Goal: Task Accomplishment & Management: Manage account settings

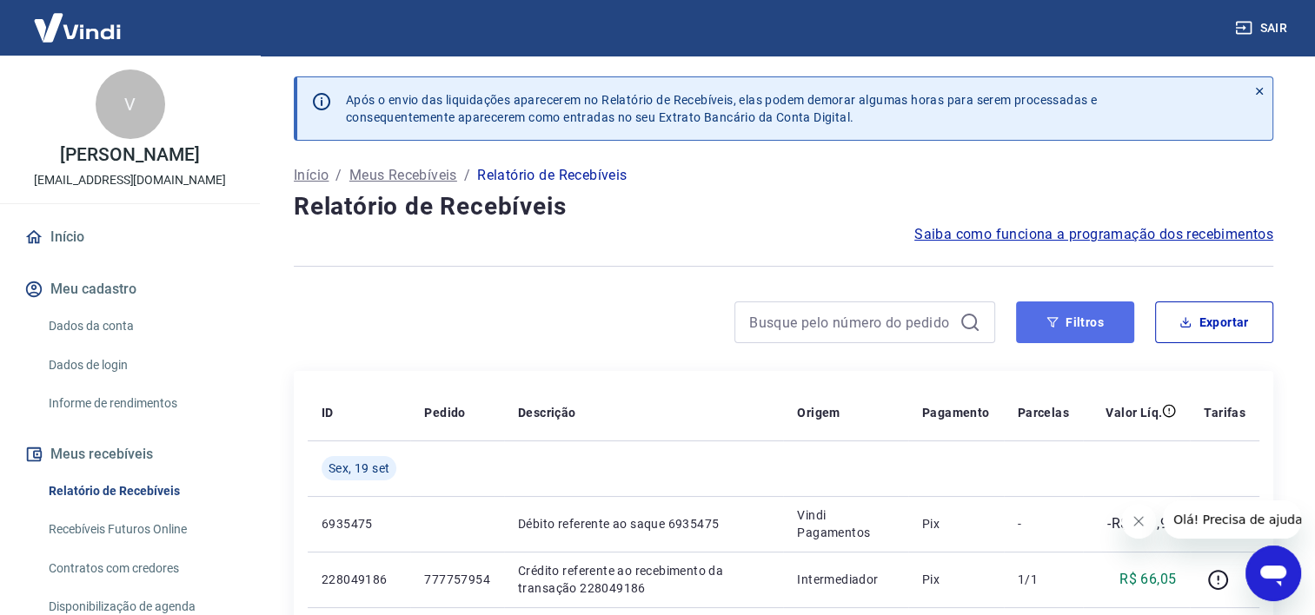
click at [1051, 324] on icon "button" at bounding box center [1052, 322] width 11 height 10
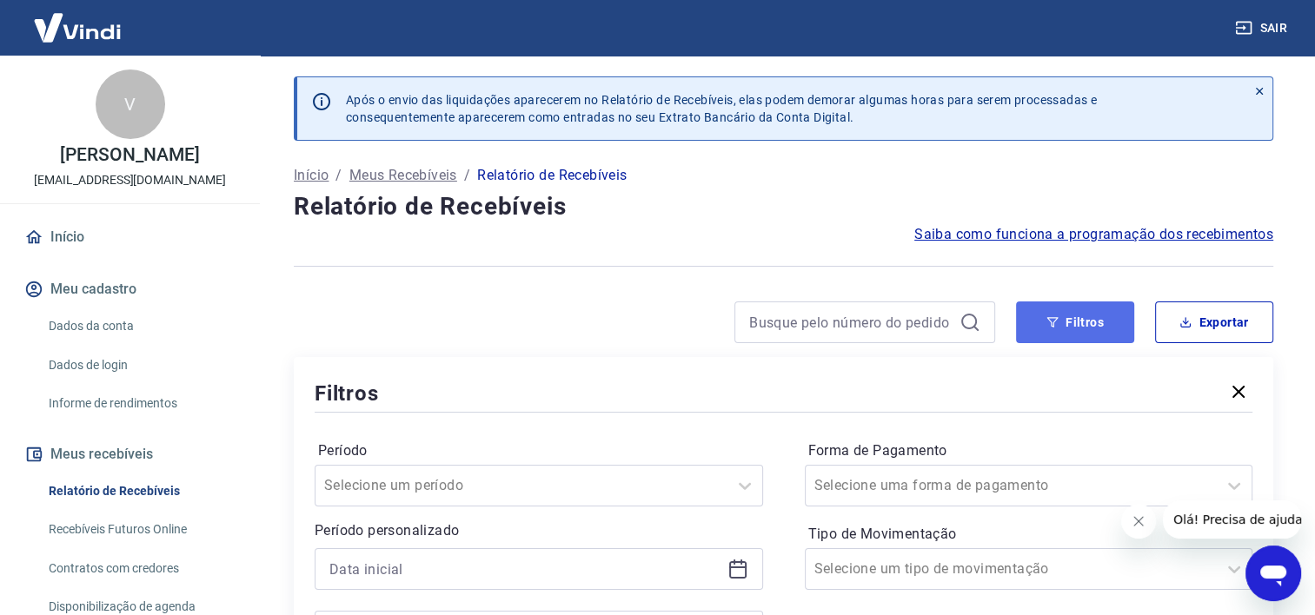
click at [1051, 324] on icon "button" at bounding box center [1052, 322] width 11 height 10
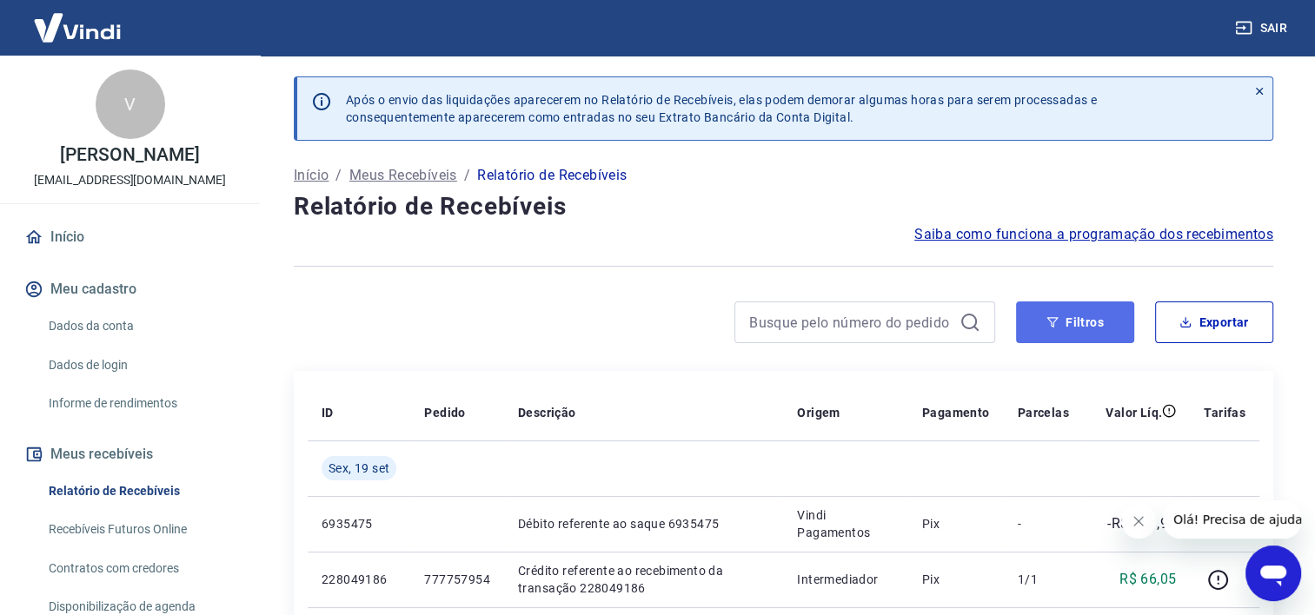
click at [1064, 312] on button "Filtros" at bounding box center [1075, 323] width 118 height 42
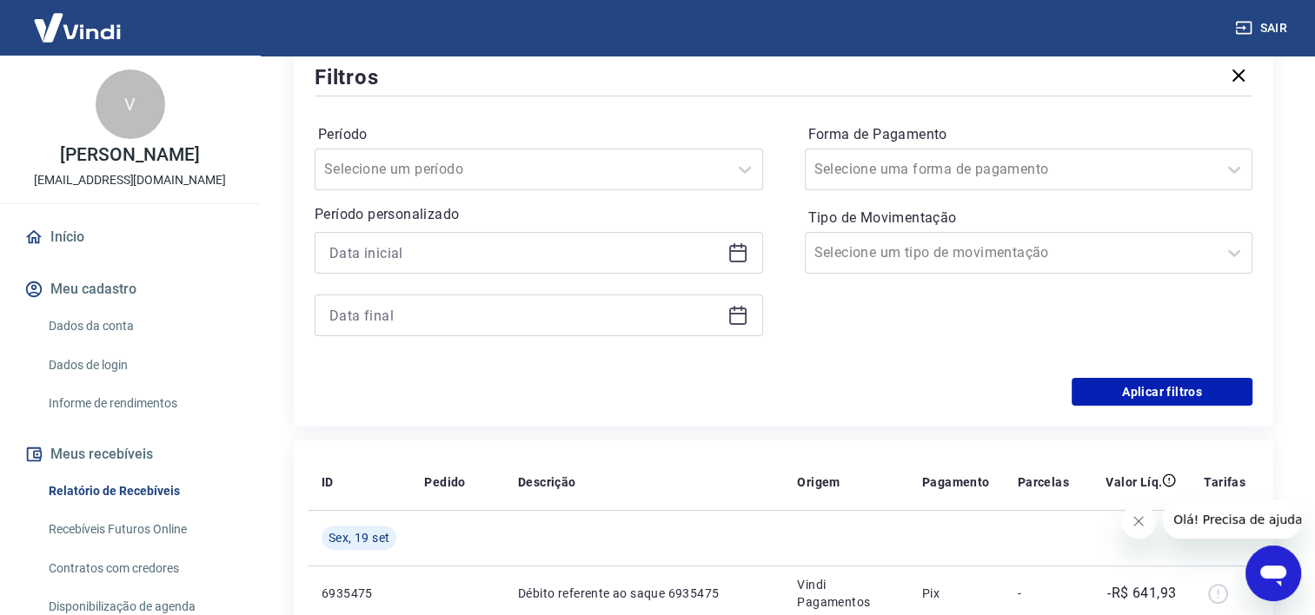
scroll to position [315, 0]
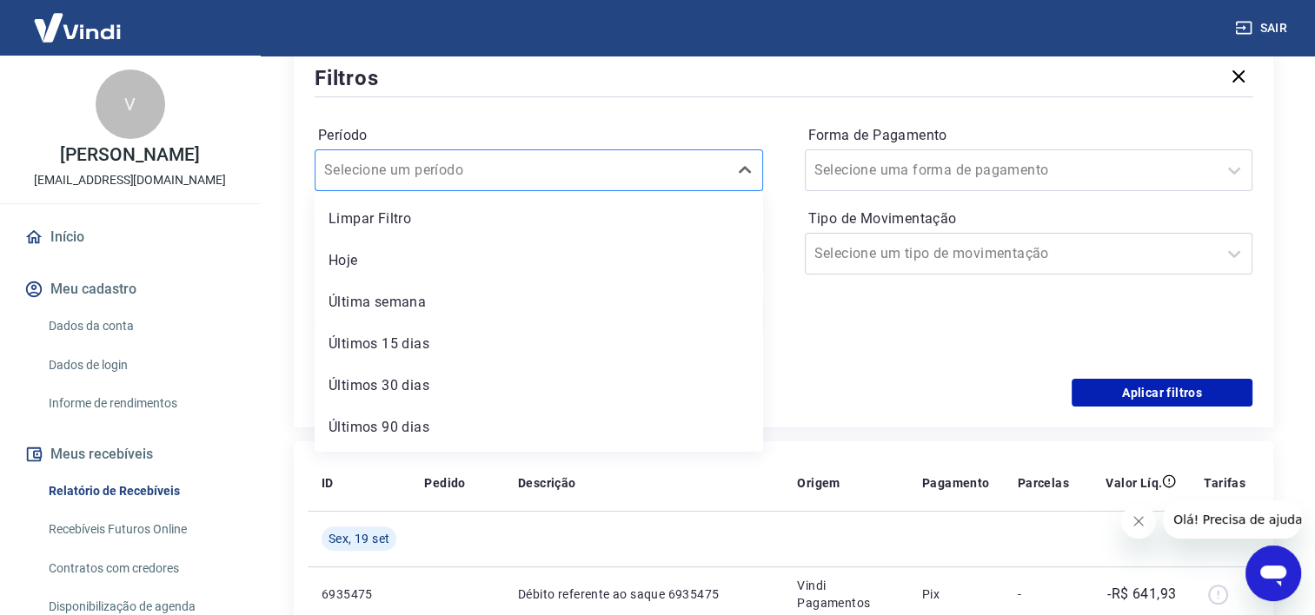
click at [488, 167] on div at bounding box center [521, 170] width 395 height 24
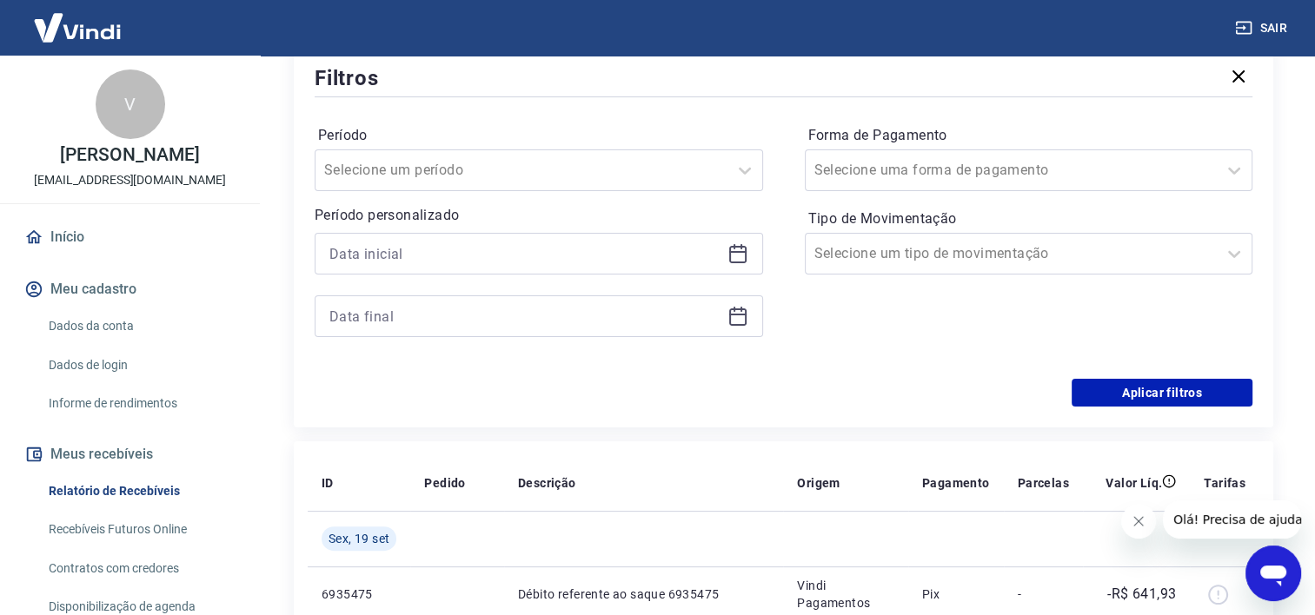
click at [510, 115] on div "Período Selecione um período Período personalizado Forma de Pagamento Selecione…" at bounding box center [784, 240] width 938 height 278
click at [480, 249] on input at bounding box center [524, 254] width 391 height 26
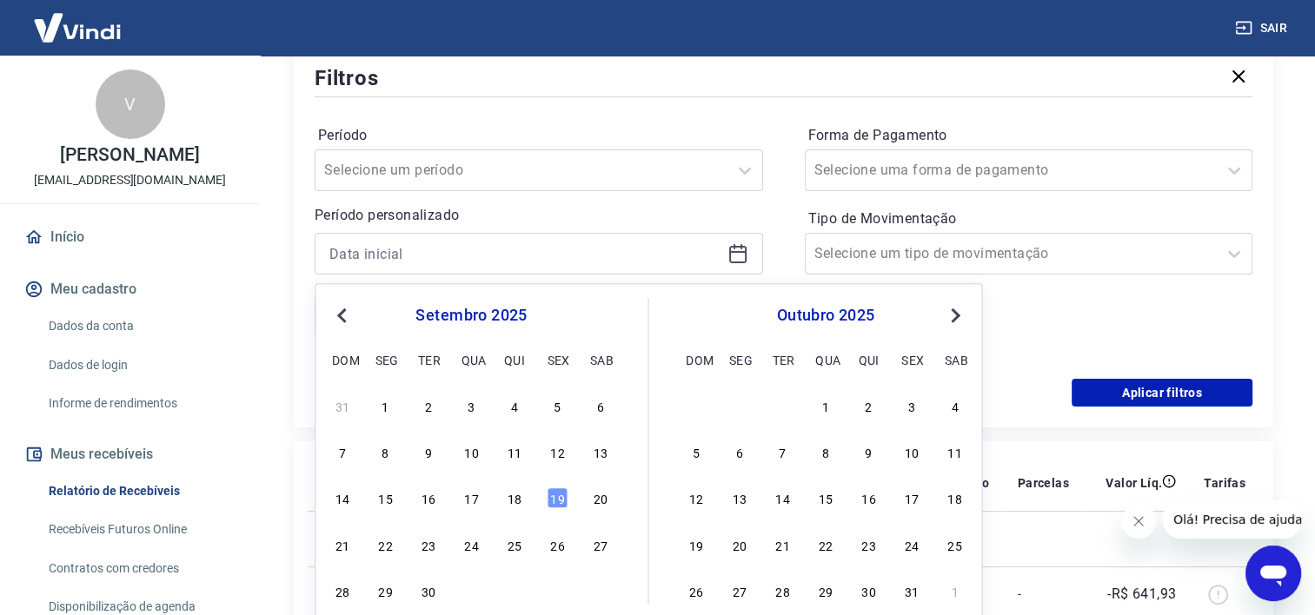
click at [598, 510] on div "14 15 16 17 18 19 20" at bounding box center [470, 498] width 283 height 25
click at [343, 315] on span "Previous Month" at bounding box center [343, 315] width 0 height 20
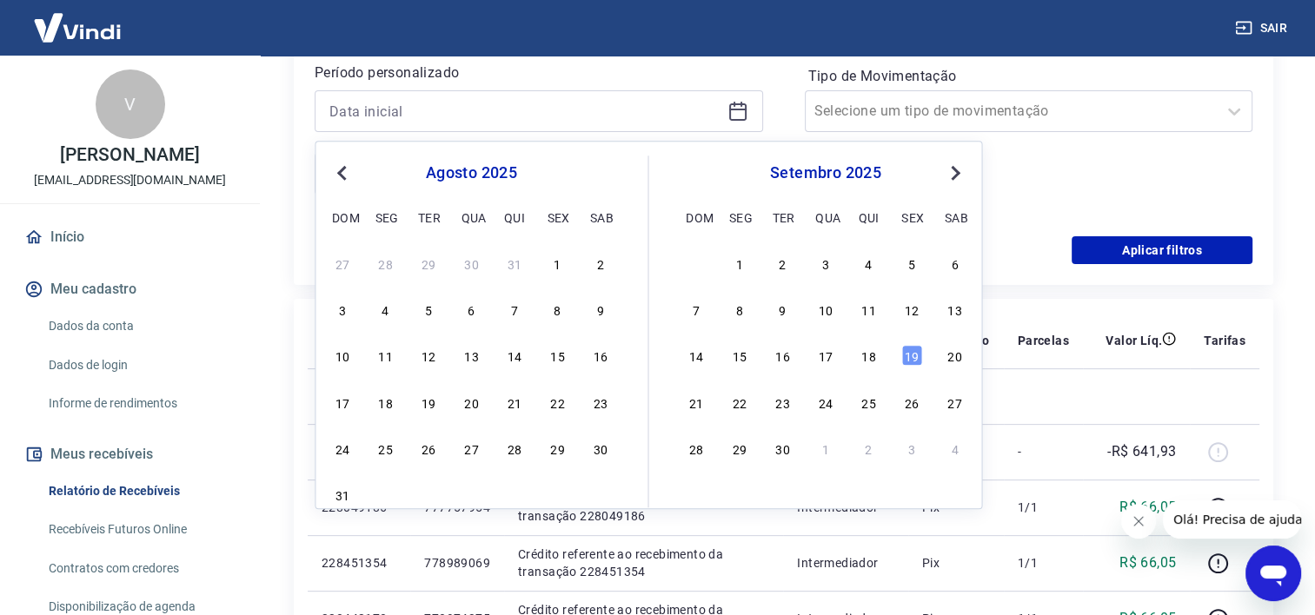
scroll to position [474, 0]
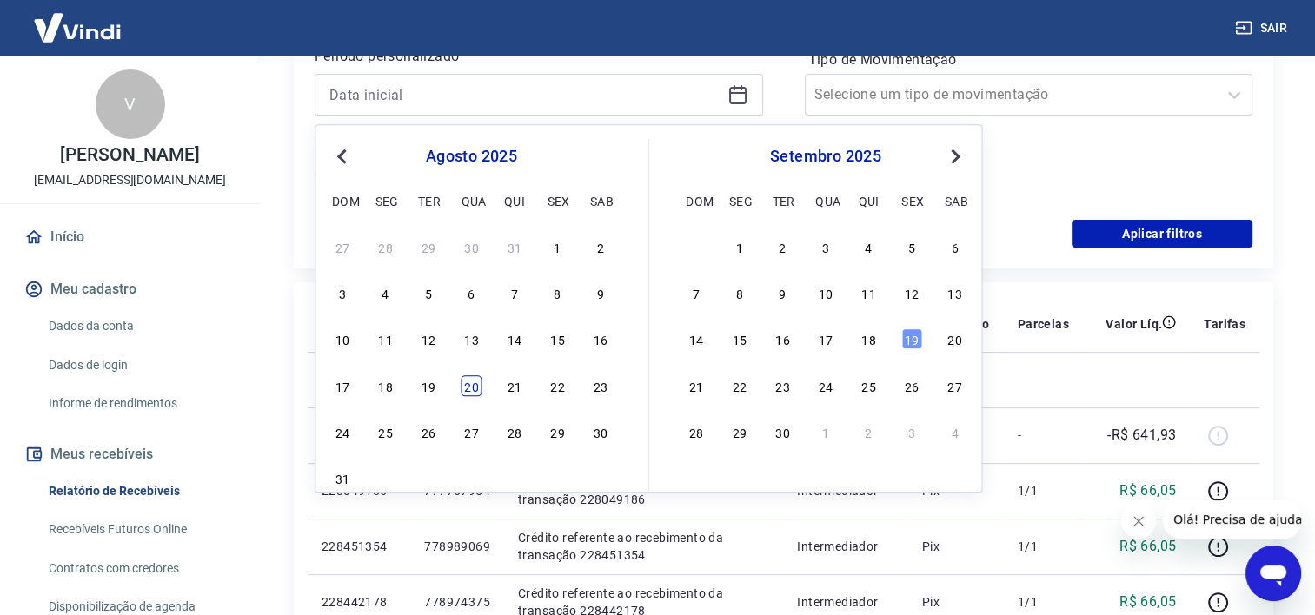
click at [469, 386] on div "20" at bounding box center [471, 385] width 21 height 21
type input "[DATE]"
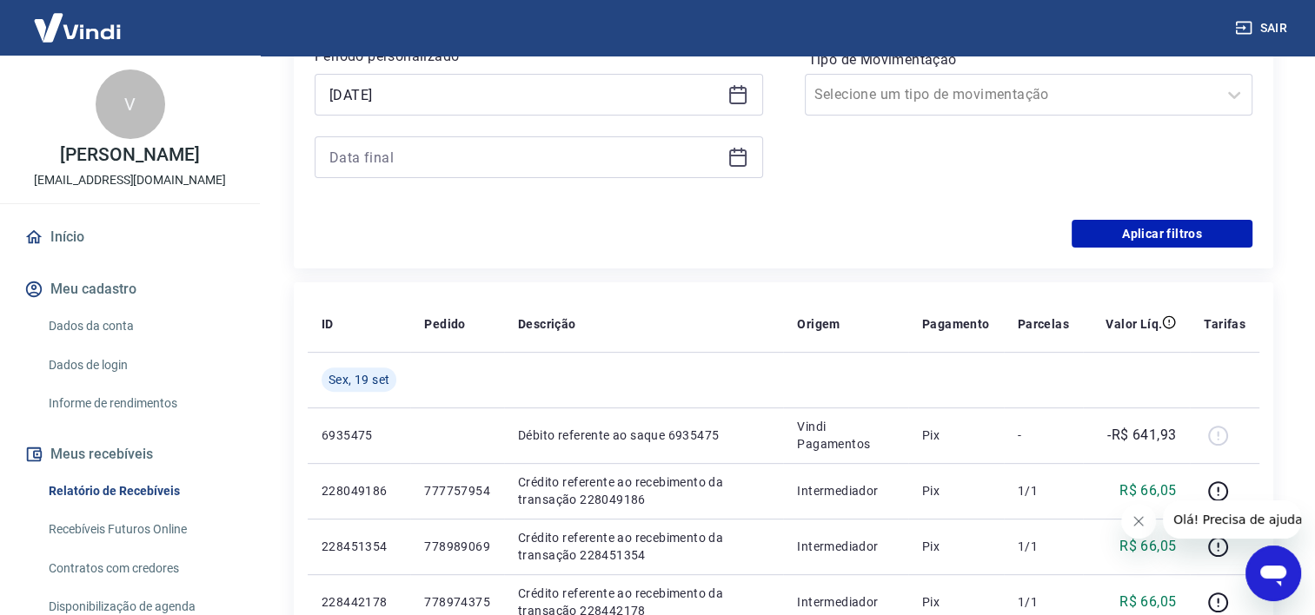
click at [719, 239] on div "Aplicar filtros" at bounding box center [784, 234] width 938 height 28
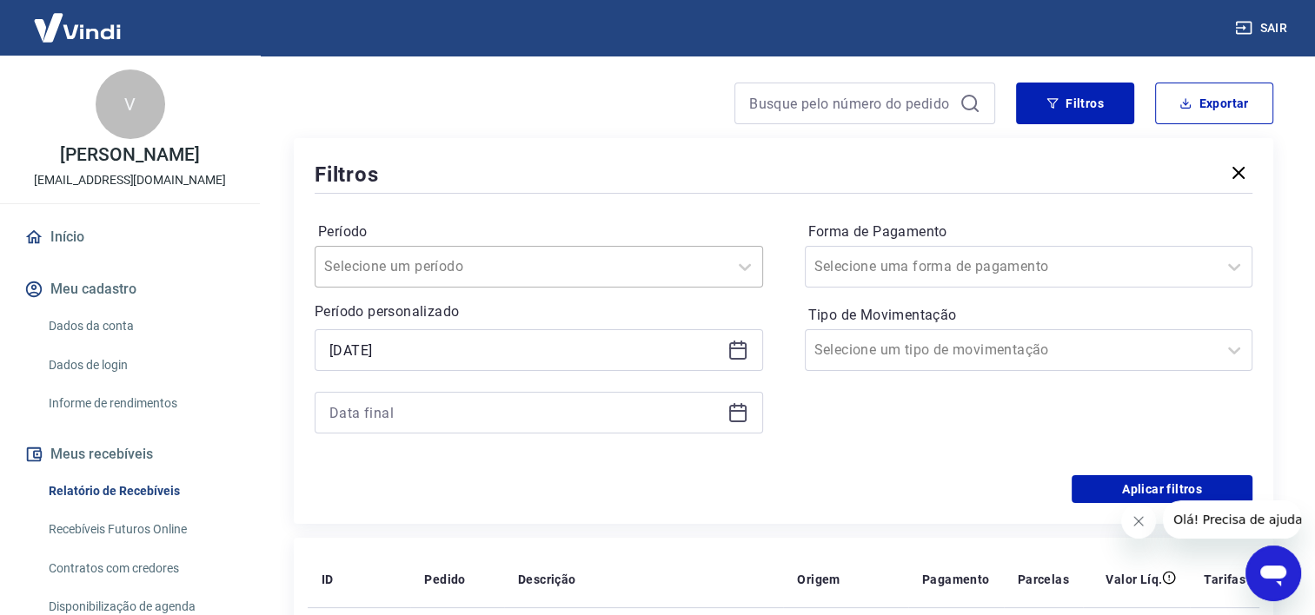
scroll to position [215, 0]
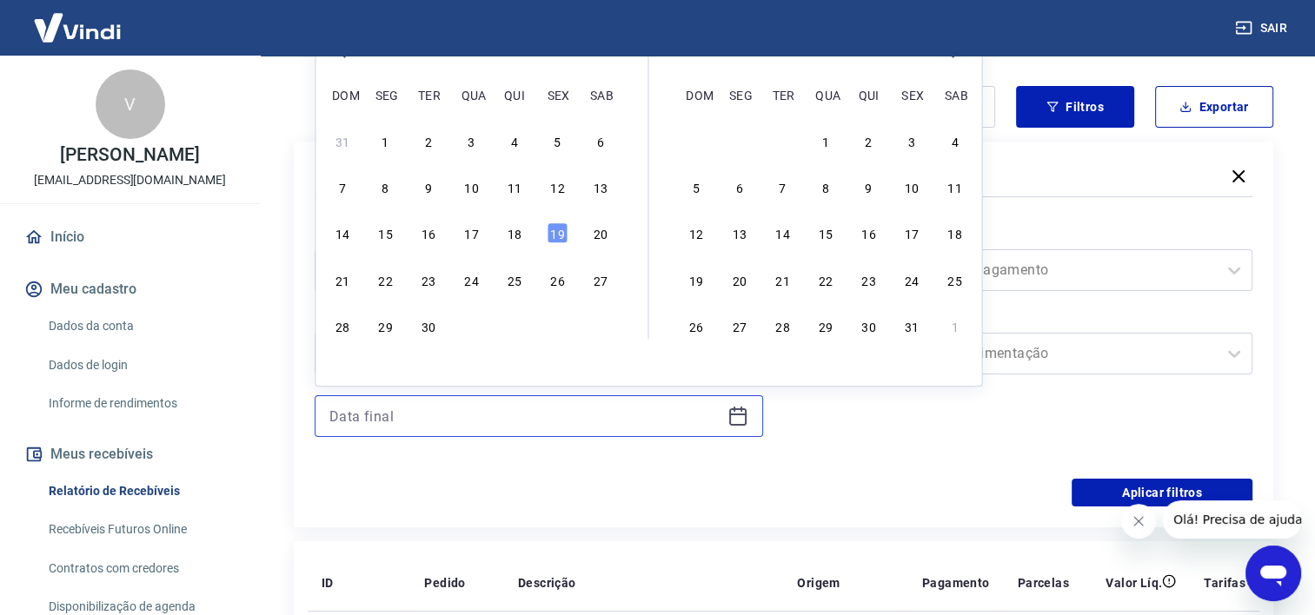
click at [467, 418] on input at bounding box center [524, 416] width 391 height 26
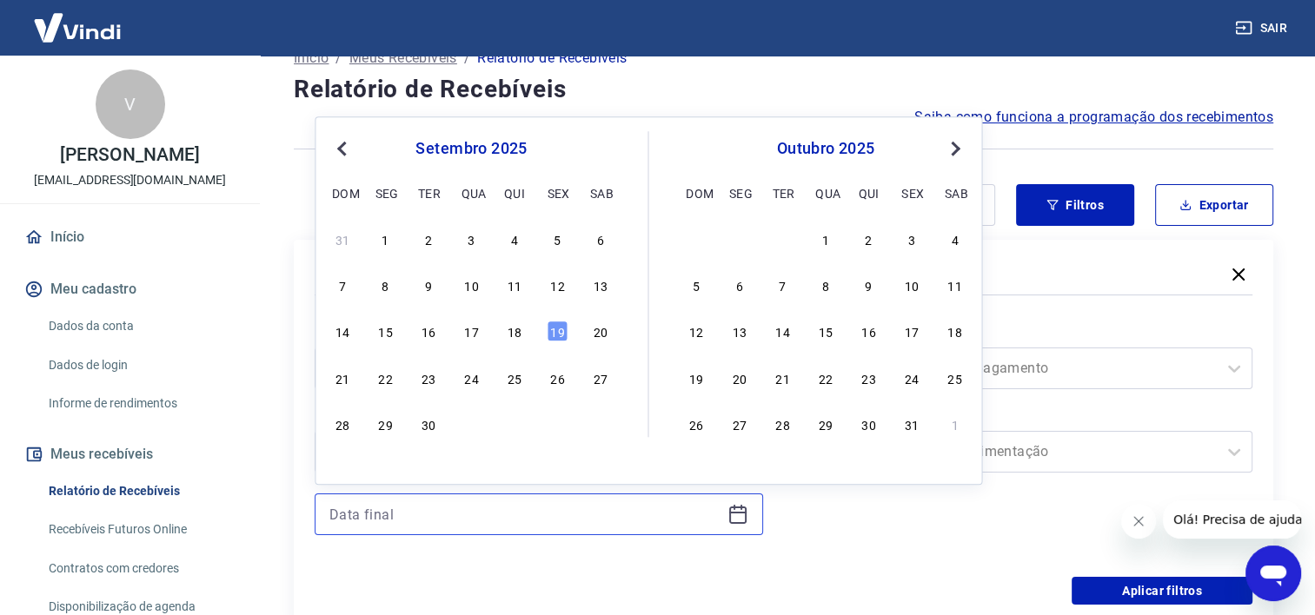
scroll to position [116, 0]
click at [560, 320] on div "14 15 16 17 18 19 20" at bounding box center [470, 332] width 283 height 25
click at [559, 328] on div "19" at bounding box center [557, 332] width 21 height 21
type input "[DATE]"
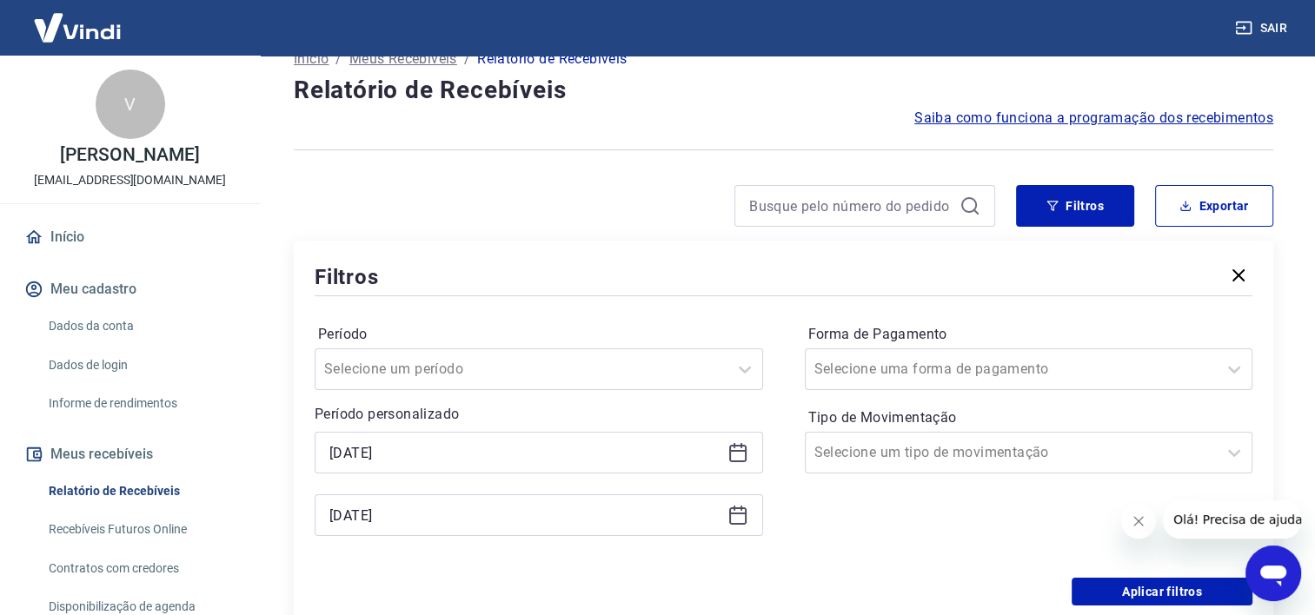
scroll to position [162, 0]
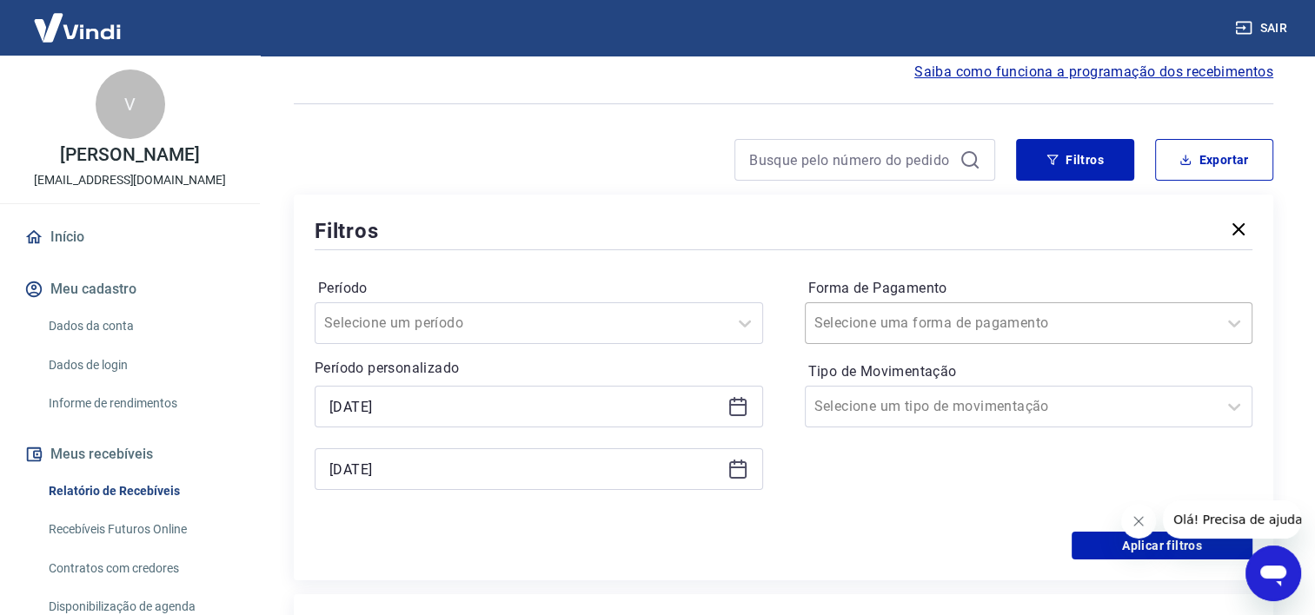
click at [876, 330] on input "Forma de Pagamento" at bounding box center [902, 323] width 176 height 21
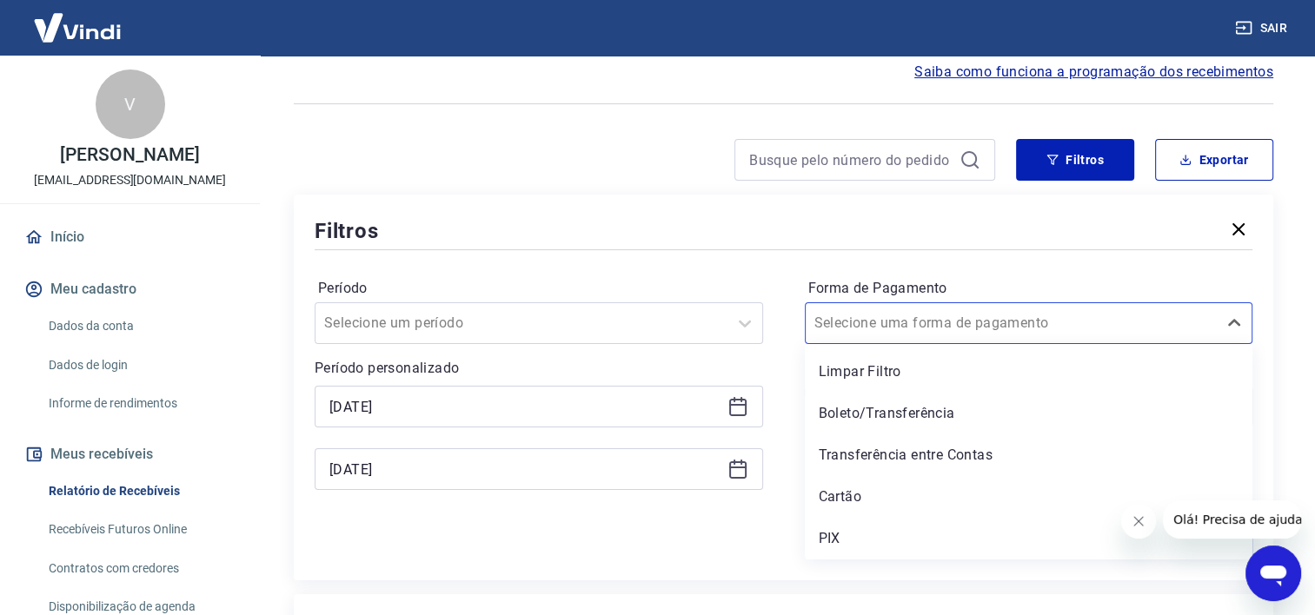
click at [788, 244] on div "Filtros" at bounding box center [784, 230] width 938 height 30
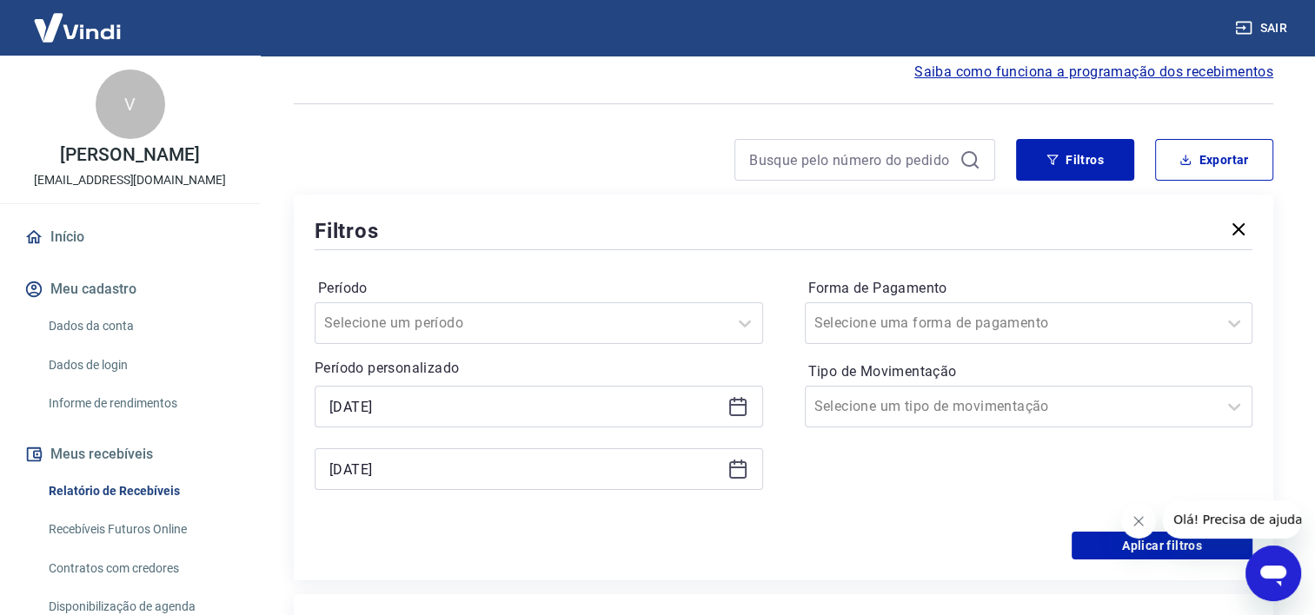
scroll to position [256, 0]
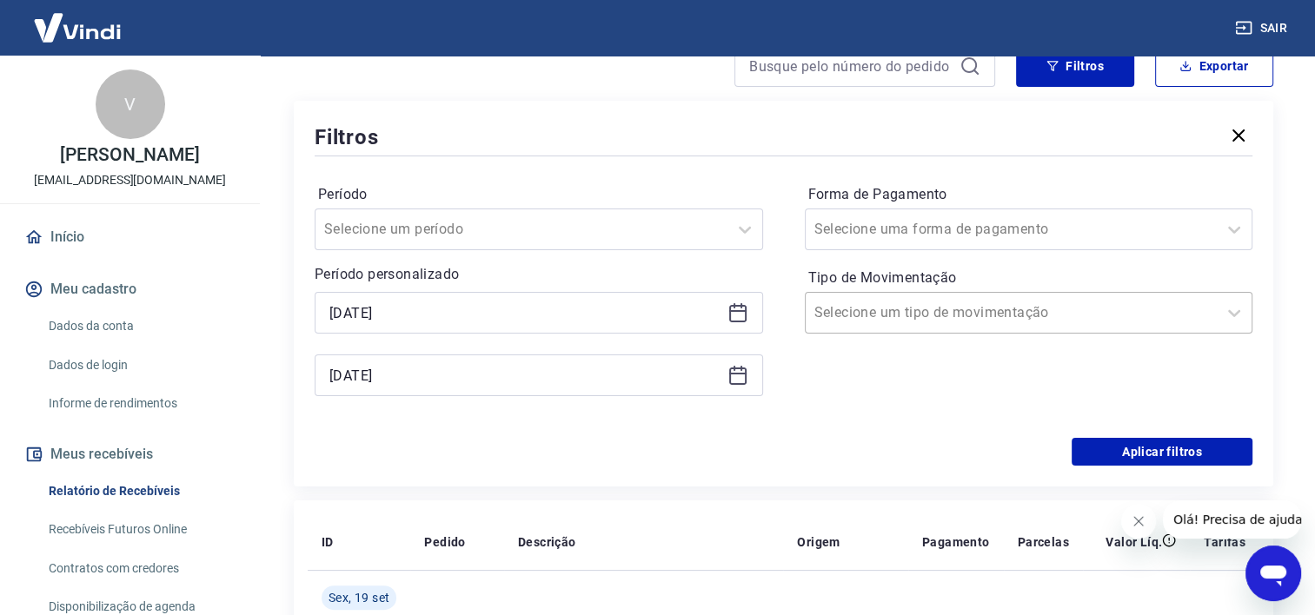
click at [872, 318] on input "Tipo de Movimentação" at bounding box center [902, 312] width 176 height 21
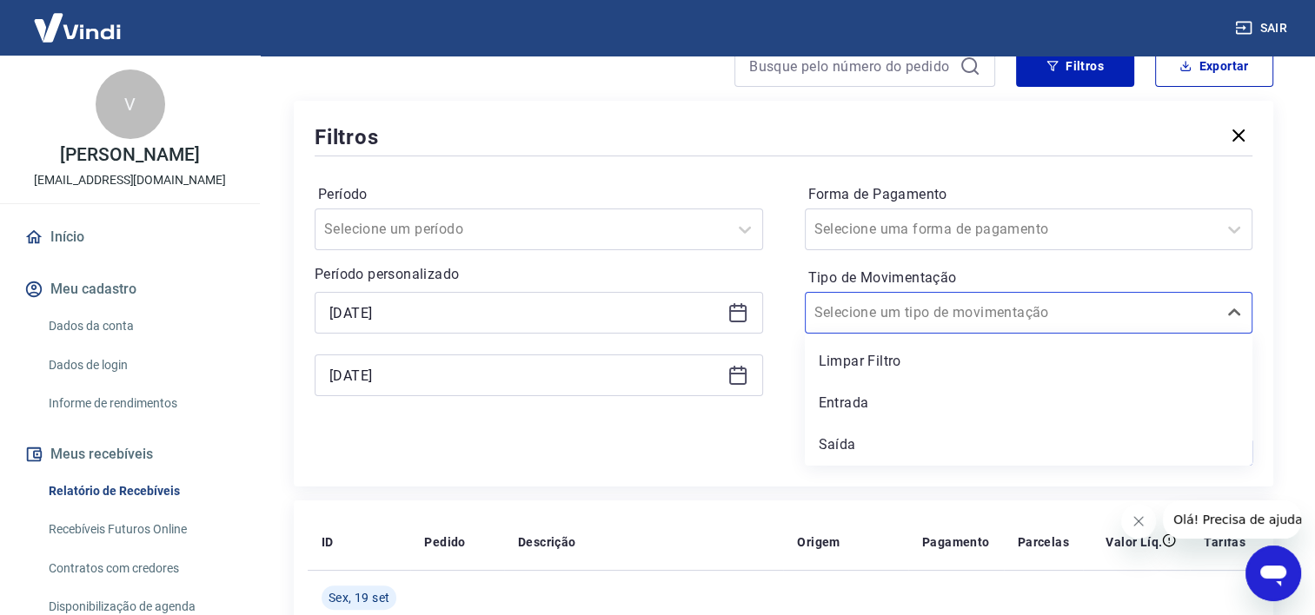
click at [843, 407] on div "Entrada" at bounding box center [1029, 403] width 448 height 35
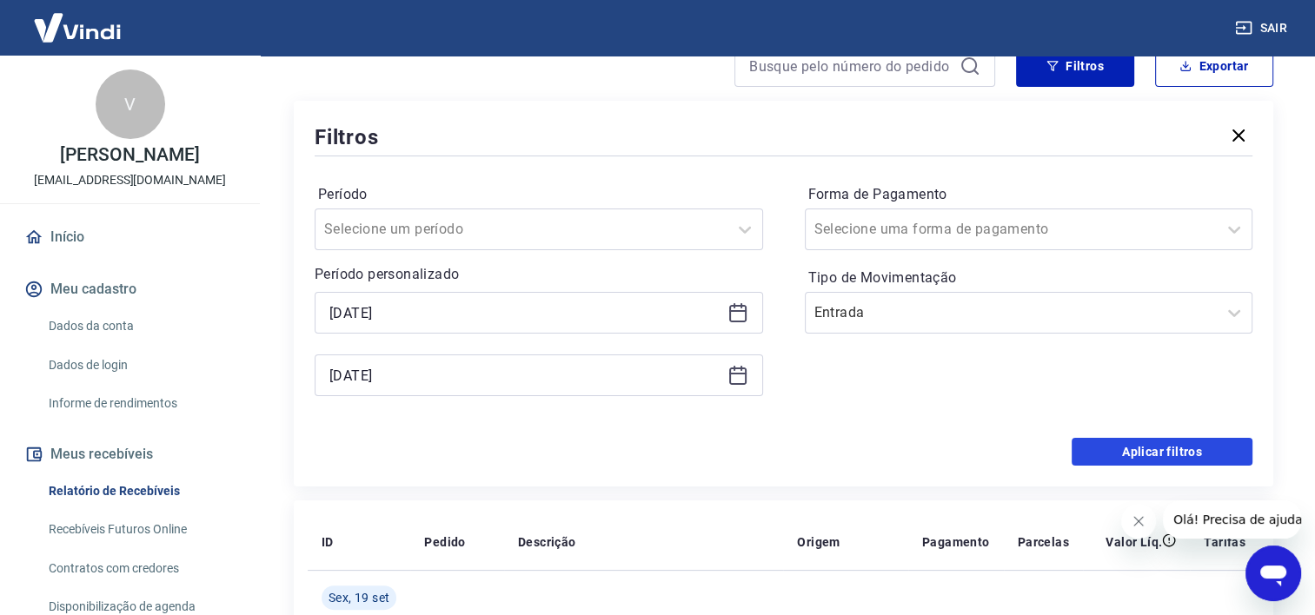
click at [1119, 451] on button "Aplicar filtros" at bounding box center [1161, 452] width 181 height 28
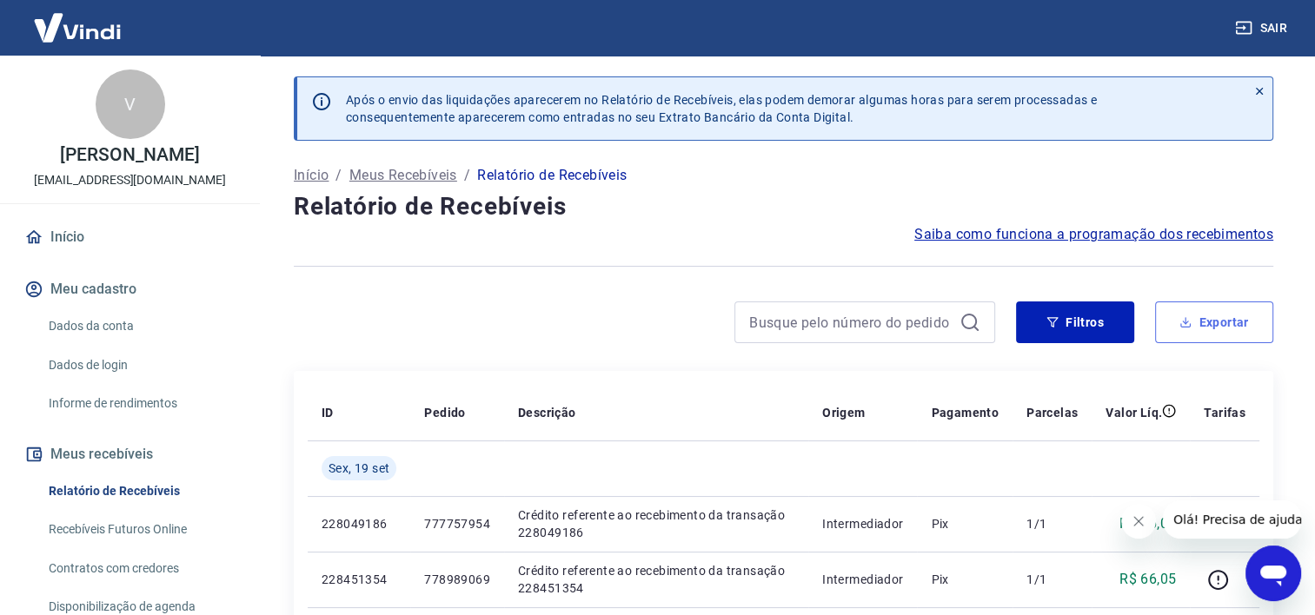
click at [1189, 327] on icon "button" at bounding box center [1186, 325] width 10 height 4
type input "[DATE]"
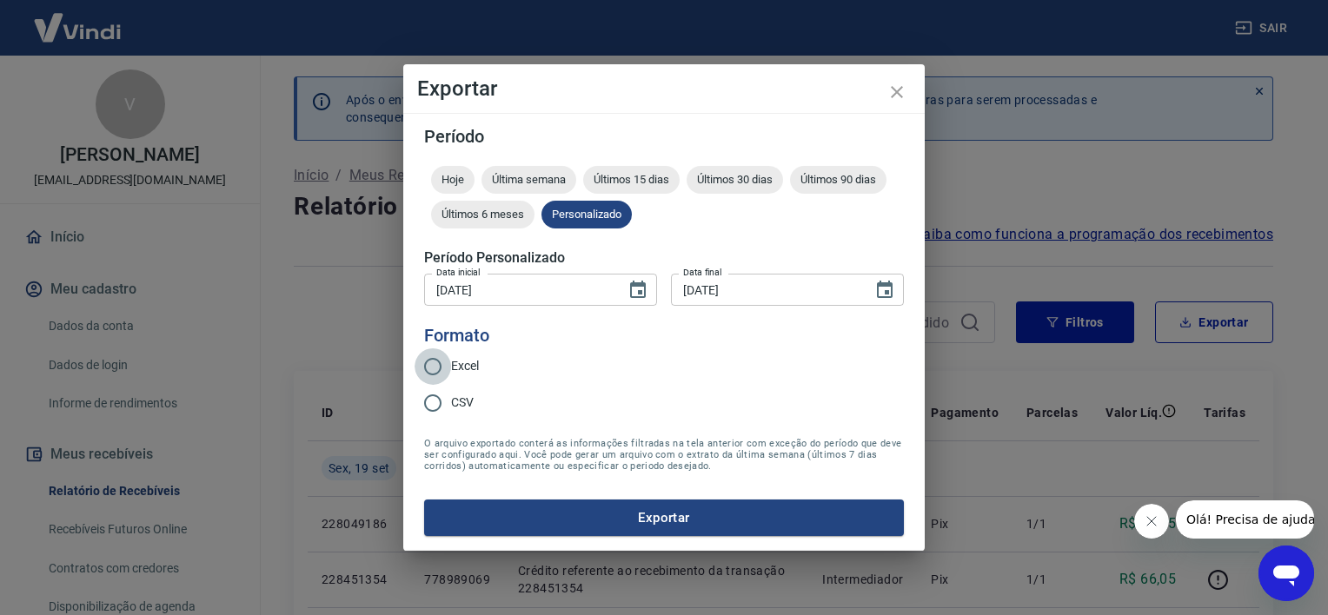
click at [440, 365] on input "Excel" at bounding box center [432, 366] width 36 height 36
radio input "true"
click at [516, 299] on input "[DATE]" at bounding box center [518, 290] width 189 height 32
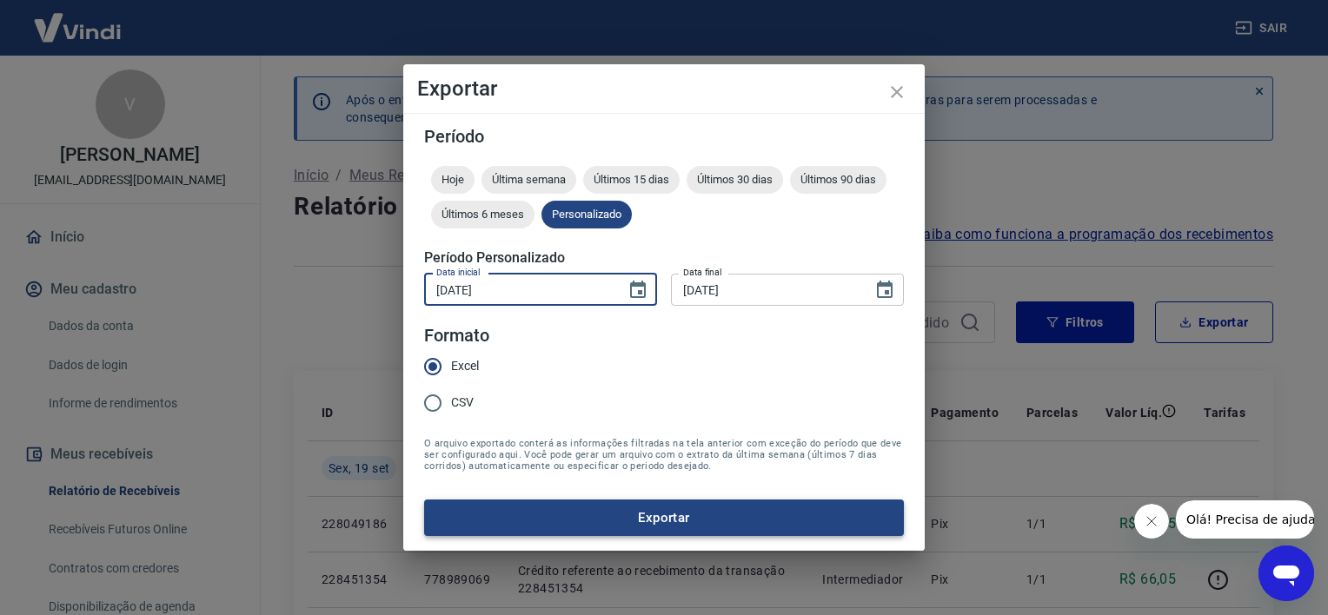
click at [619, 516] on button "Exportar" at bounding box center [664, 518] width 480 height 36
